Goal: Task Accomplishment & Management: Use online tool/utility

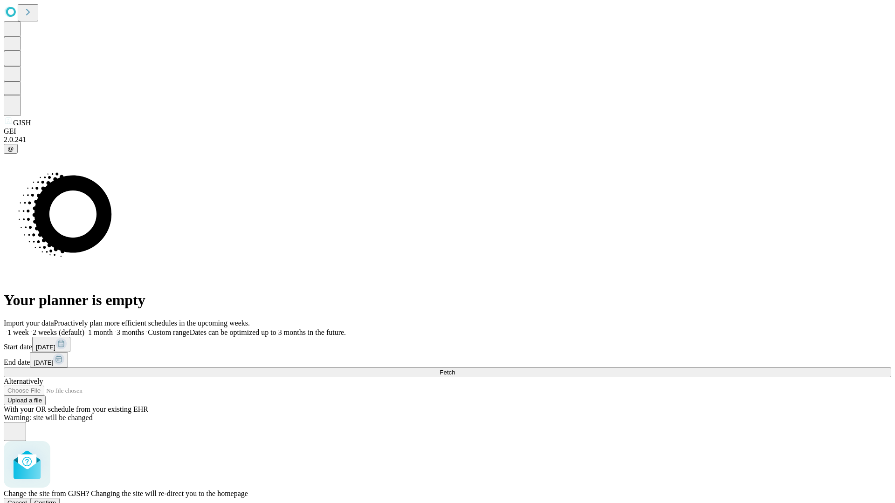
click at [56, 500] on span "Confirm" at bounding box center [45, 503] width 22 height 7
click at [84, 329] on label "2 weeks (default)" at bounding box center [56, 333] width 55 height 8
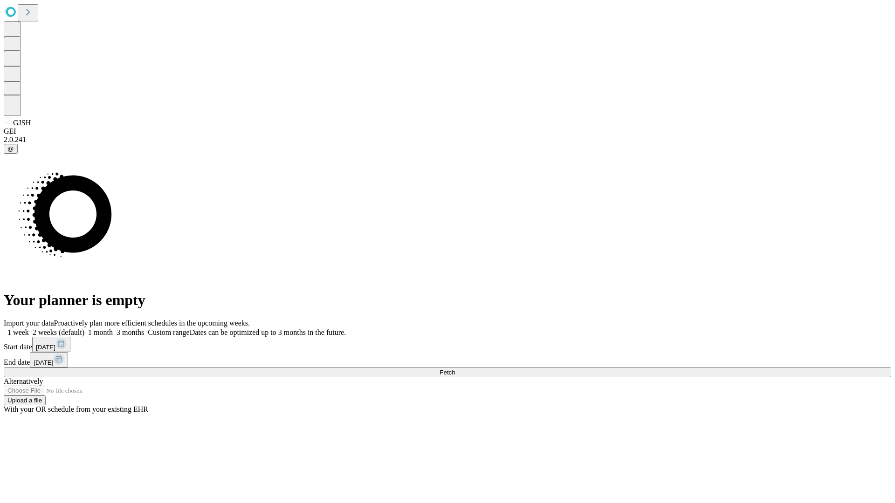
click at [455, 369] on span "Fetch" at bounding box center [447, 372] width 15 height 7
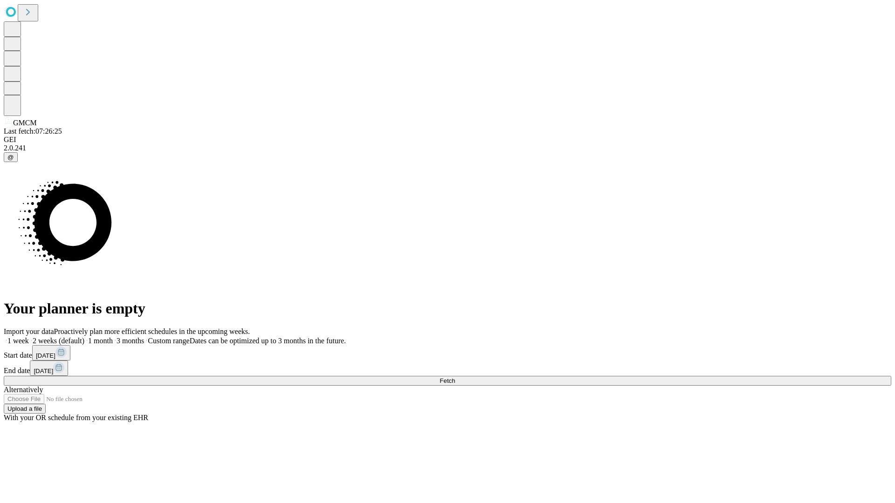
click at [84, 337] on label "2 weeks (default)" at bounding box center [56, 341] width 55 height 8
click at [455, 378] on span "Fetch" at bounding box center [447, 381] width 15 height 7
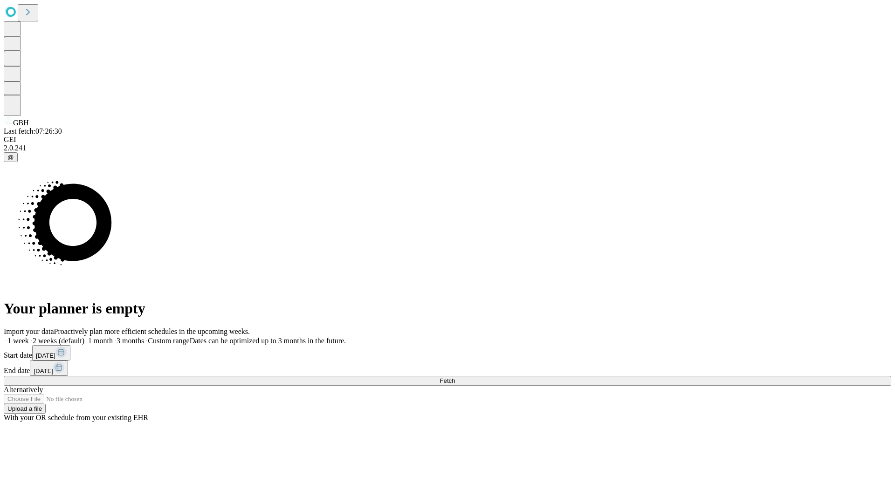
click at [84, 337] on label "2 weeks (default)" at bounding box center [56, 341] width 55 height 8
click at [455, 378] on span "Fetch" at bounding box center [447, 381] width 15 height 7
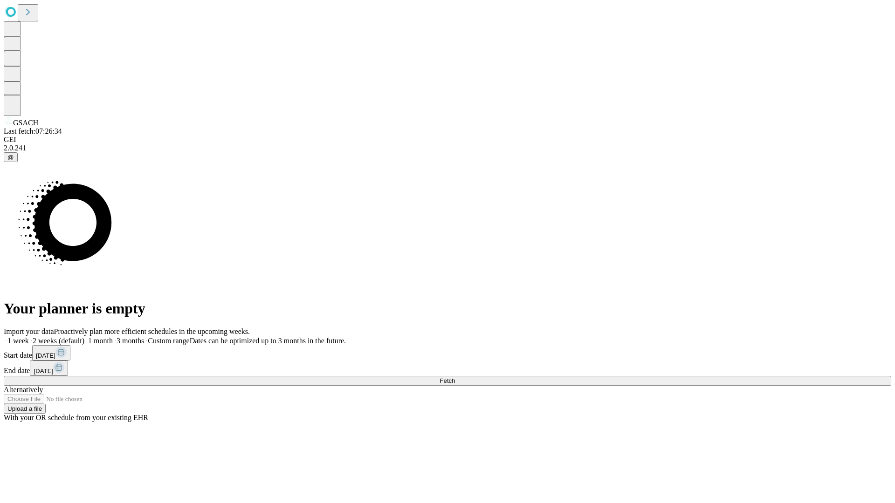
click at [84, 337] on label "2 weeks (default)" at bounding box center [56, 341] width 55 height 8
click at [455, 378] on span "Fetch" at bounding box center [447, 381] width 15 height 7
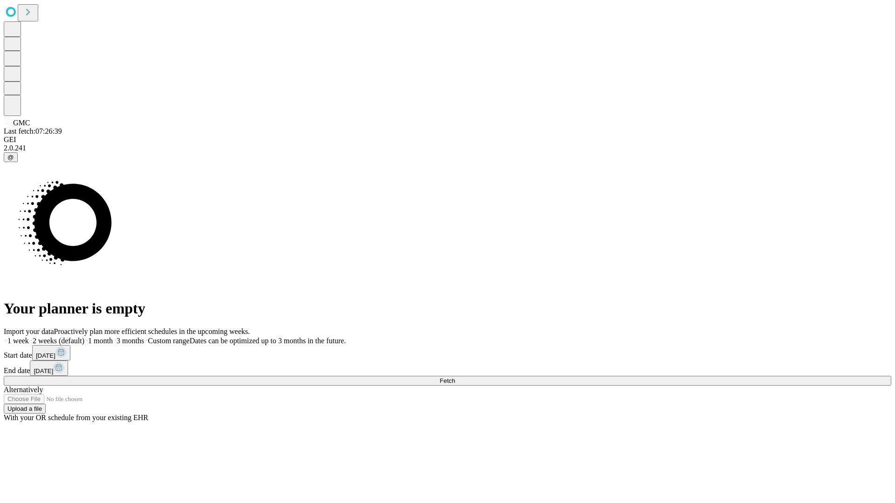
click at [84, 337] on label "2 weeks (default)" at bounding box center [56, 341] width 55 height 8
click at [455, 378] on span "Fetch" at bounding box center [447, 381] width 15 height 7
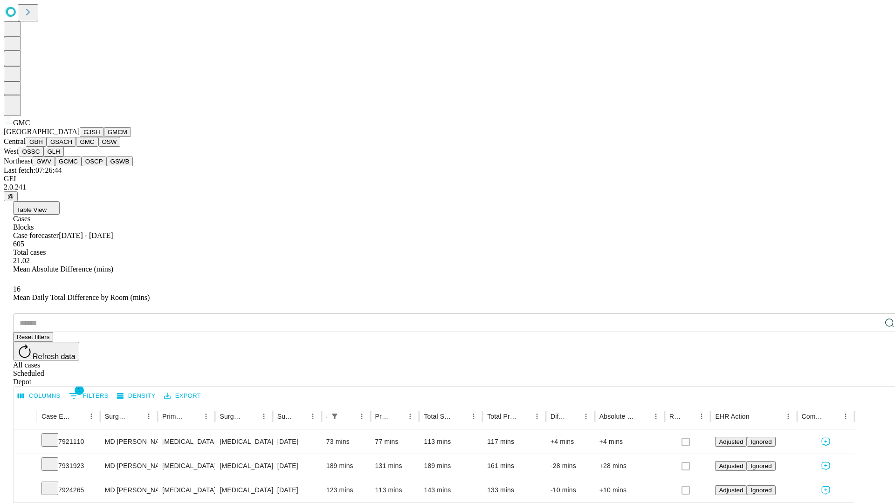
click at [98, 147] on button "OSW" at bounding box center [109, 142] width 22 height 10
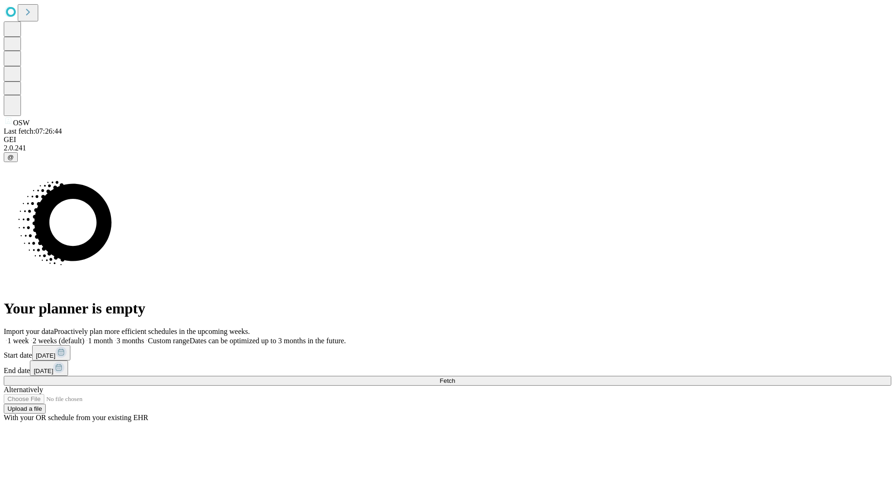
click at [84, 337] on label "2 weeks (default)" at bounding box center [56, 341] width 55 height 8
click at [455, 378] on span "Fetch" at bounding box center [447, 381] width 15 height 7
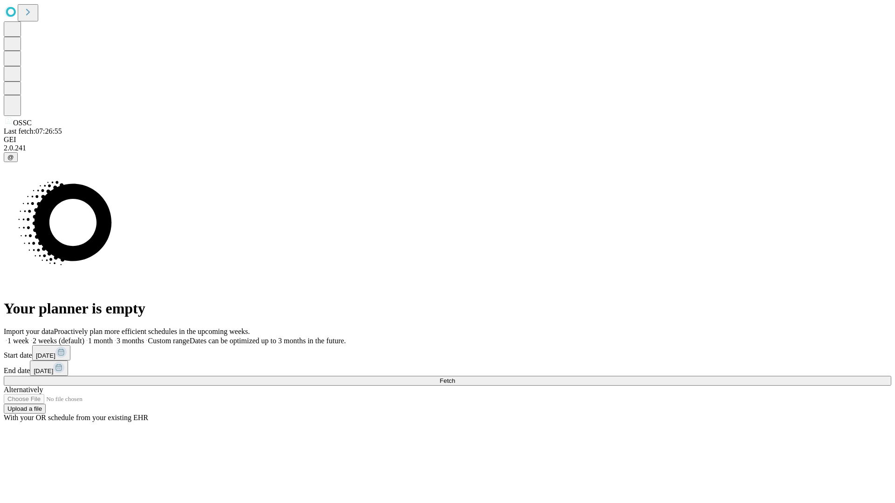
click at [84, 337] on label "2 weeks (default)" at bounding box center [56, 341] width 55 height 8
click at [455, 378] on span "Fetch" at bounding box center [447, 381] width 15 height 7
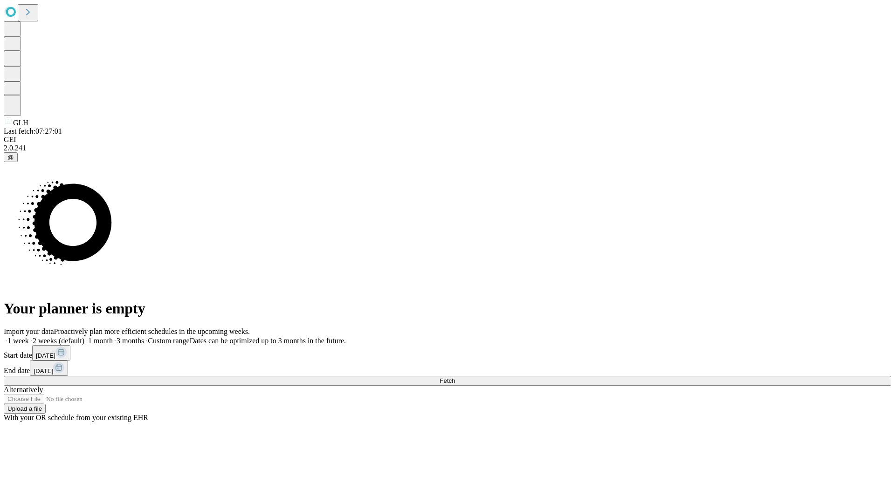
click at [84, 337] on label "2 weeks (default)" at bounding box center [56, 341] width 55 height 8
click at [455, 378] on span "Fetch" at bounding box center [447, 381] width 15 height 7
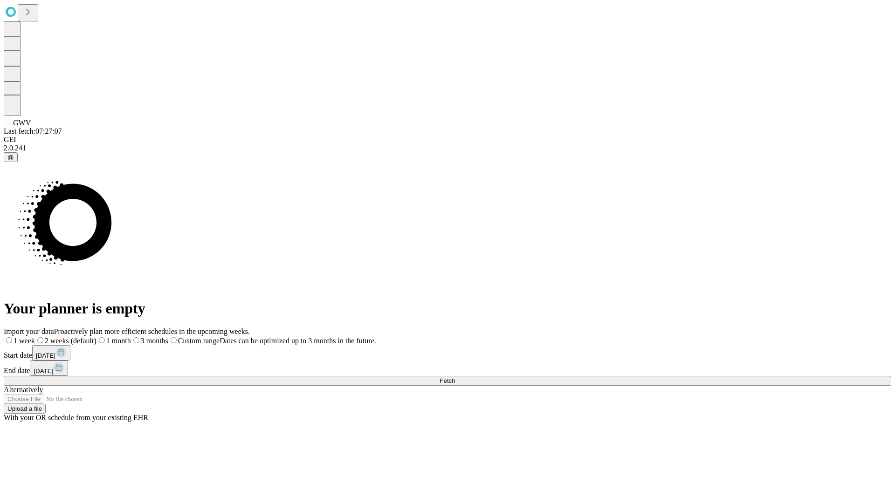
click at [455, 378] on span "Fetch" at bounding box center [447, 381] width 15 height 7
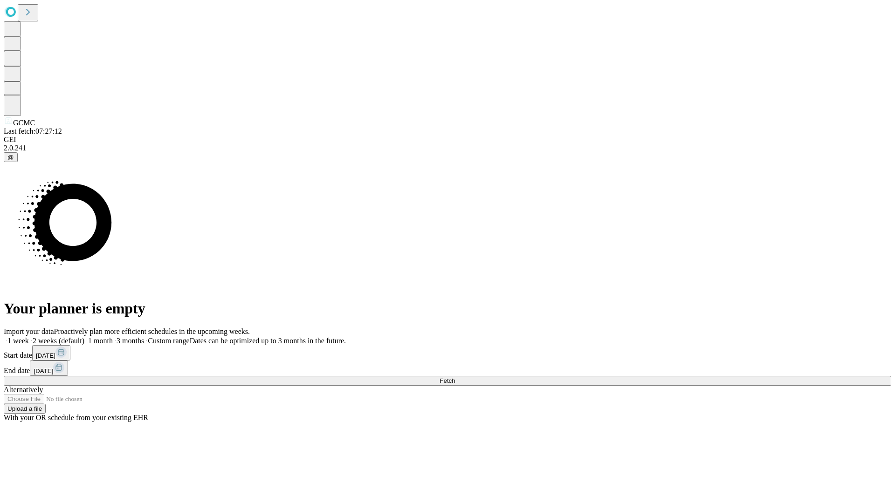
click at [84, 337] on label "2 weeks (default)" at bounding box center [56, 341] width 55 height 8
click at [455, 378] on span "Fetch" at bounding box center [447, 381] width 15 height 7
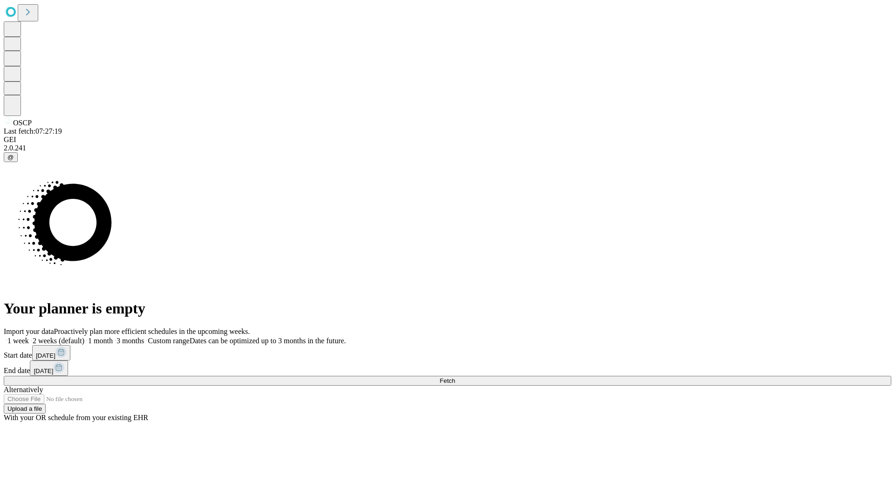
click at [84, 337] on label "2 weeks (default)" at bounding box center [56, 341] width 55 height 8
click at [455, 378] on span "Fetch" at bounding box center [447, 381] width 15 height 7
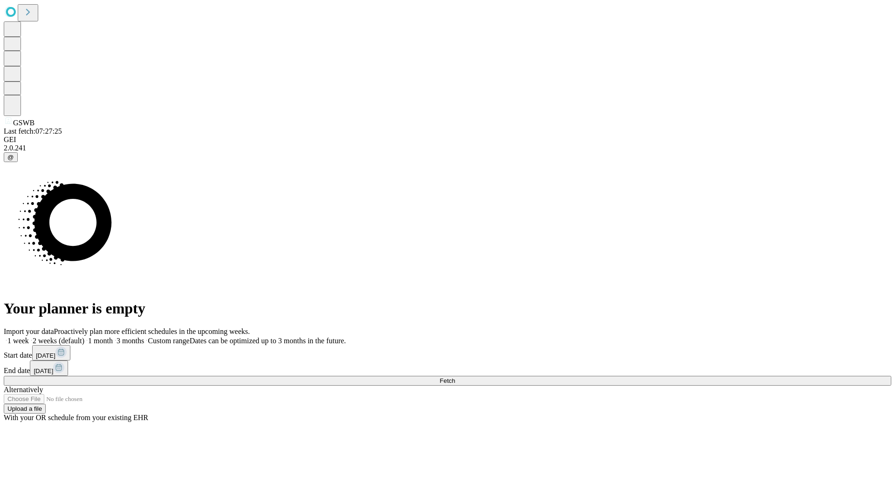
click at [84, 337] on label "2 weeks (default)" at bounding box center [56, 341] width 55 height 8
click at [455, 378] on span "Fetch" at bounding box center [447, 381] width 15 height 7
